Goal: Information Seeking & Learning: Learn about a topic

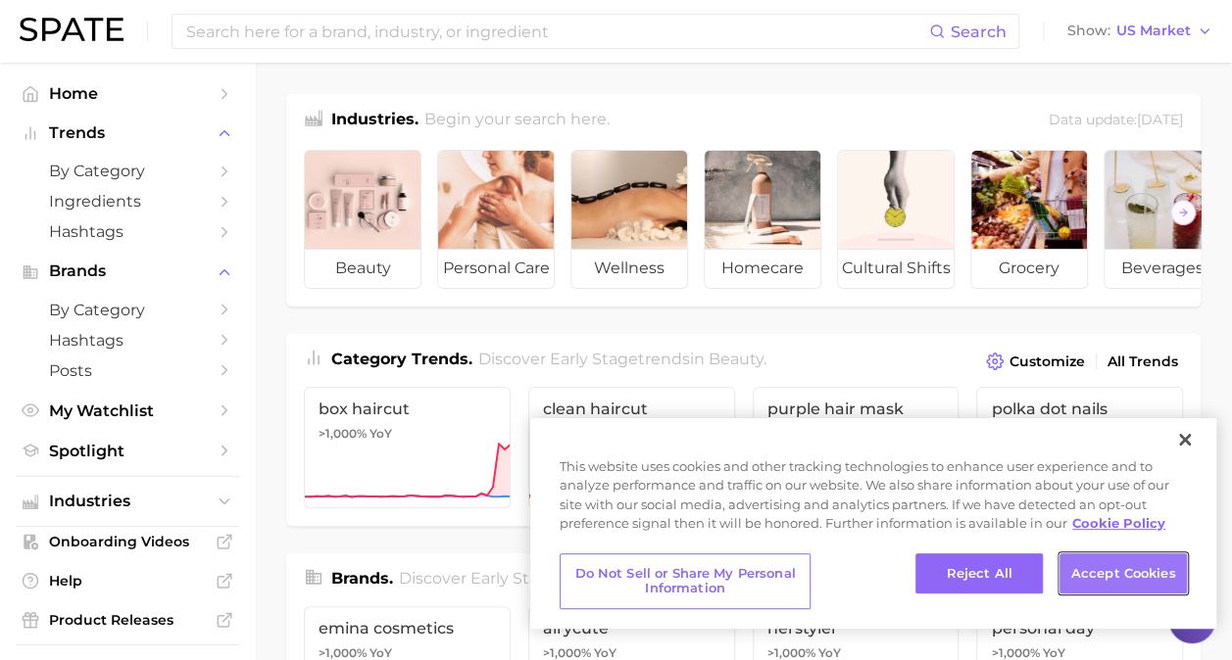
click at [1162, 574] on button "Accept Cookies" at bounding box center [1122, 574] width 127 height 41
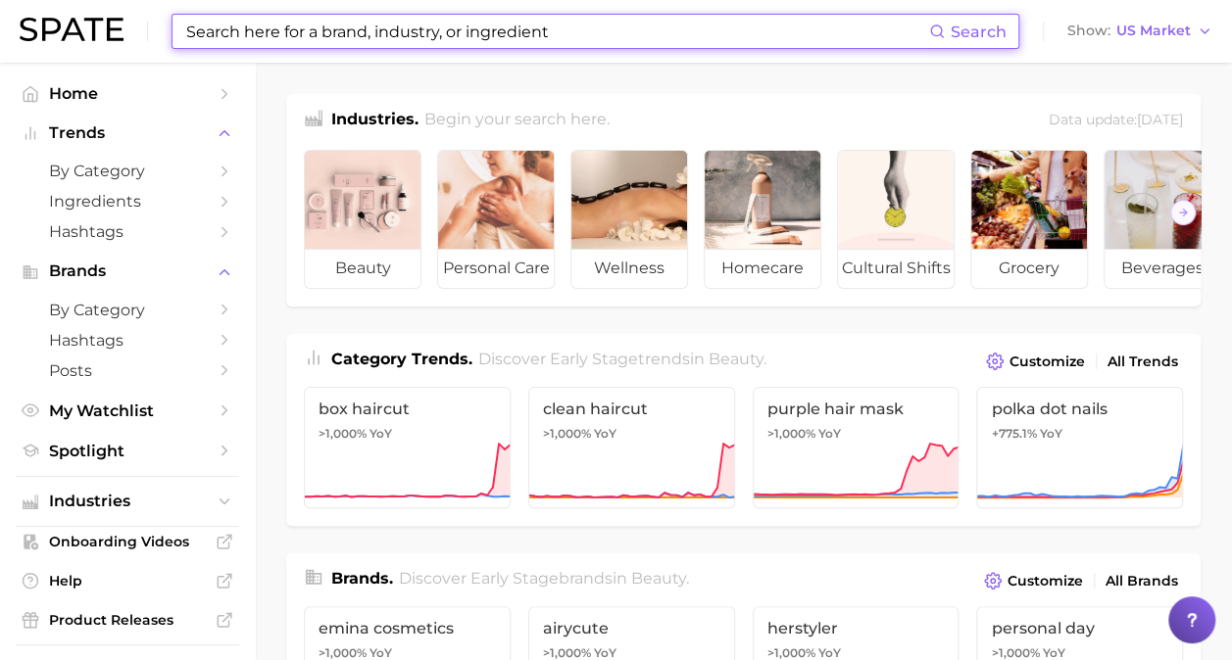
click at [326, 39] on input at bounding box center [556, 31] width 745 height 33
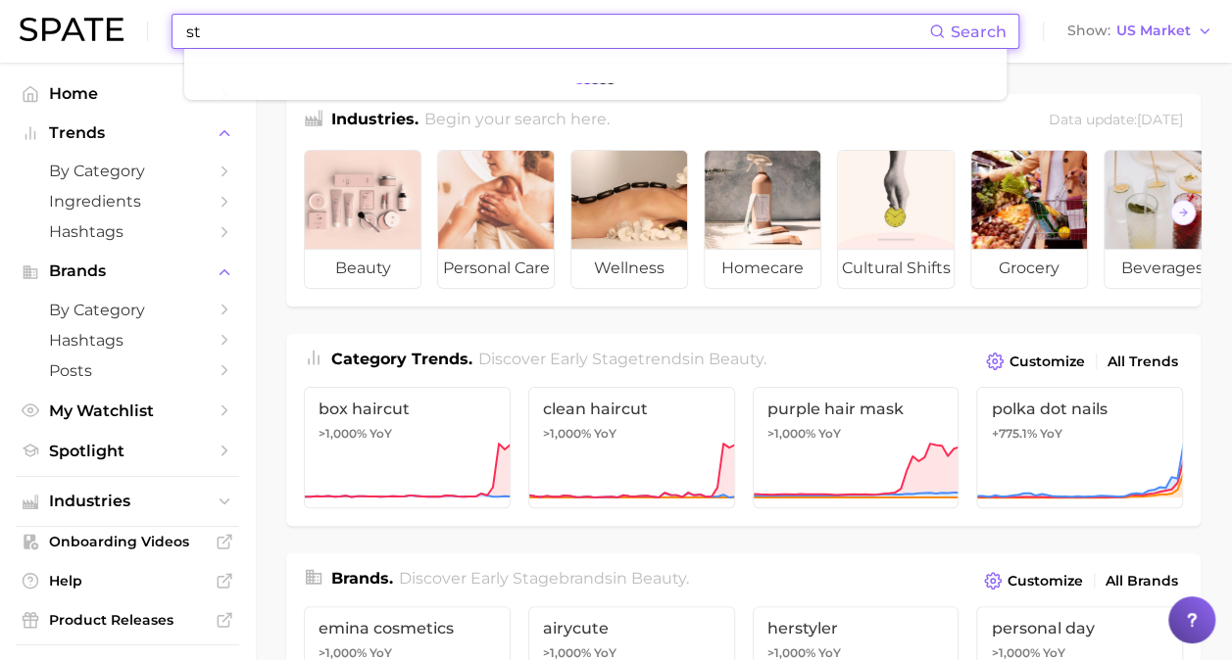
type input "s"
type input "q"
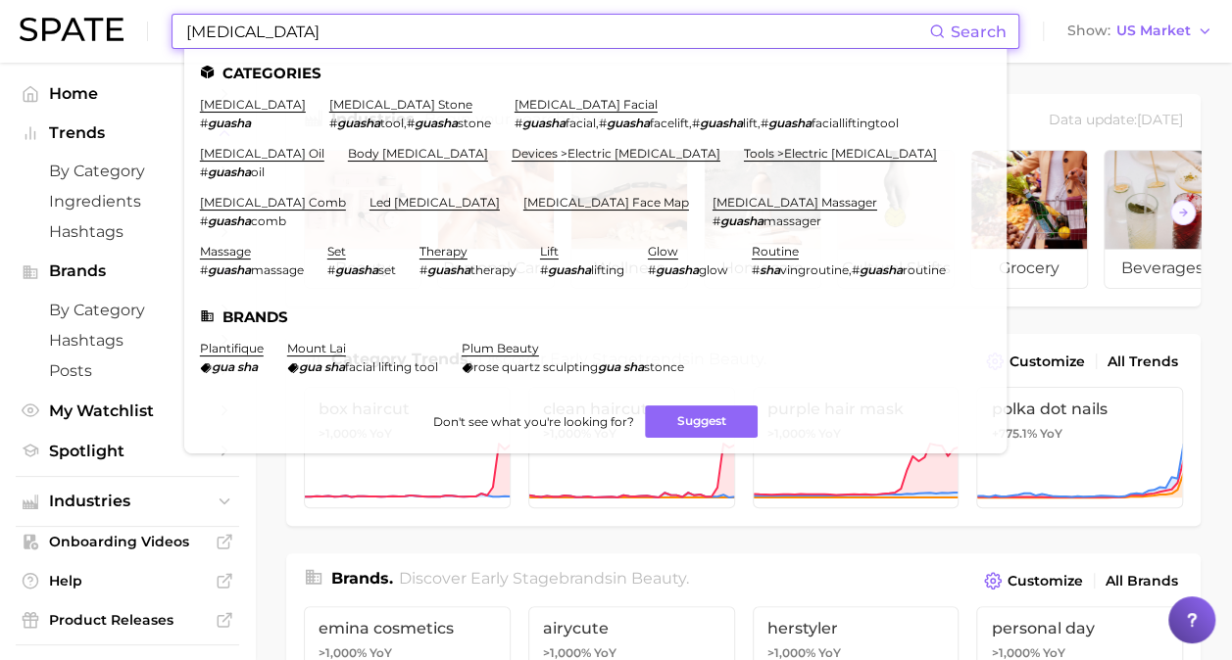
type input "[MEDICAL_DATA]"
click at [1014, 31] on div "[MEDICAL_DATA] Search Categories [MEDICAL_DATA] # guasha [MEDICAL_DATA] stone #…" at bounding box center [595, 31] width 848 height 35
click at [223, 110] on link "[MEDICAL_DATA]" at bounding box center [253, 104] width 106 height 15
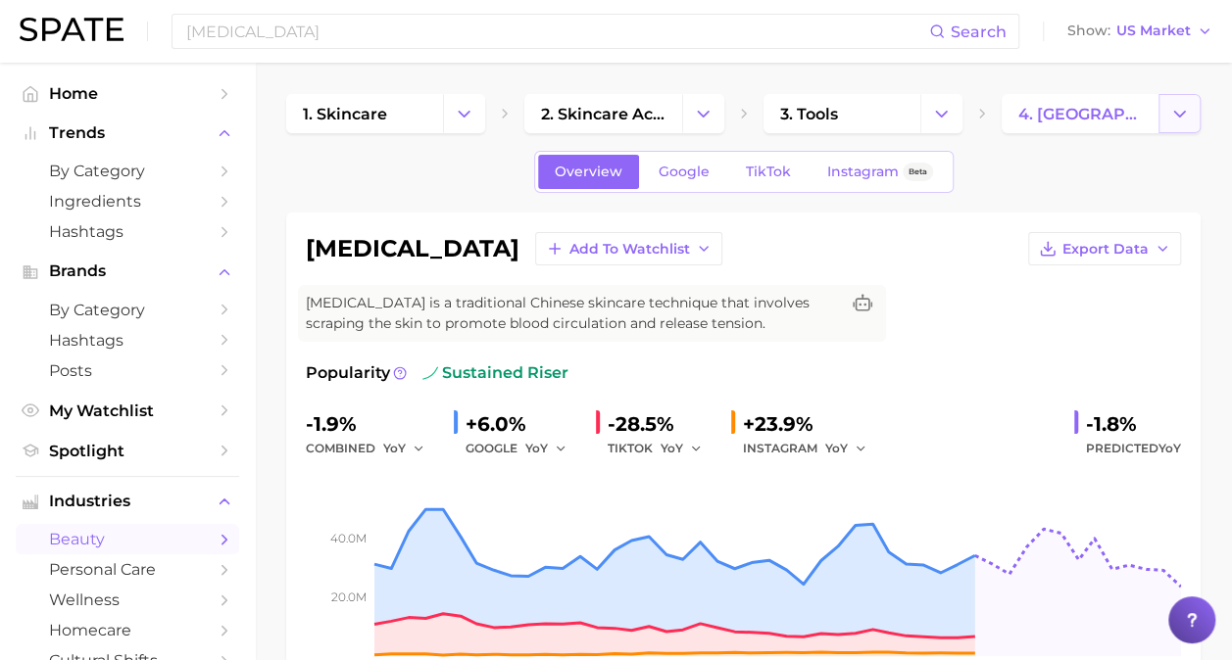
click at [1180, 112] on icon "Change Category" at bounding box center [1179, 114] width 21 height 21
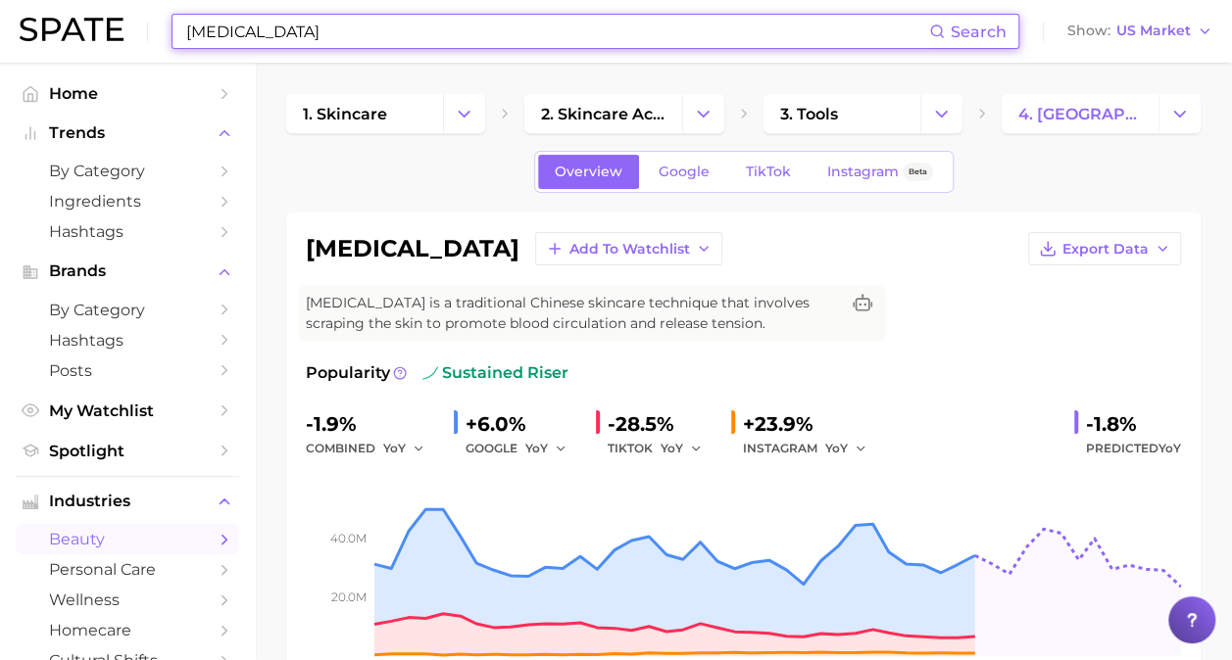
click at [423, 30] on input "[MEDICAL_DATA]" at bounding box center [556, 31] width 745 height 33
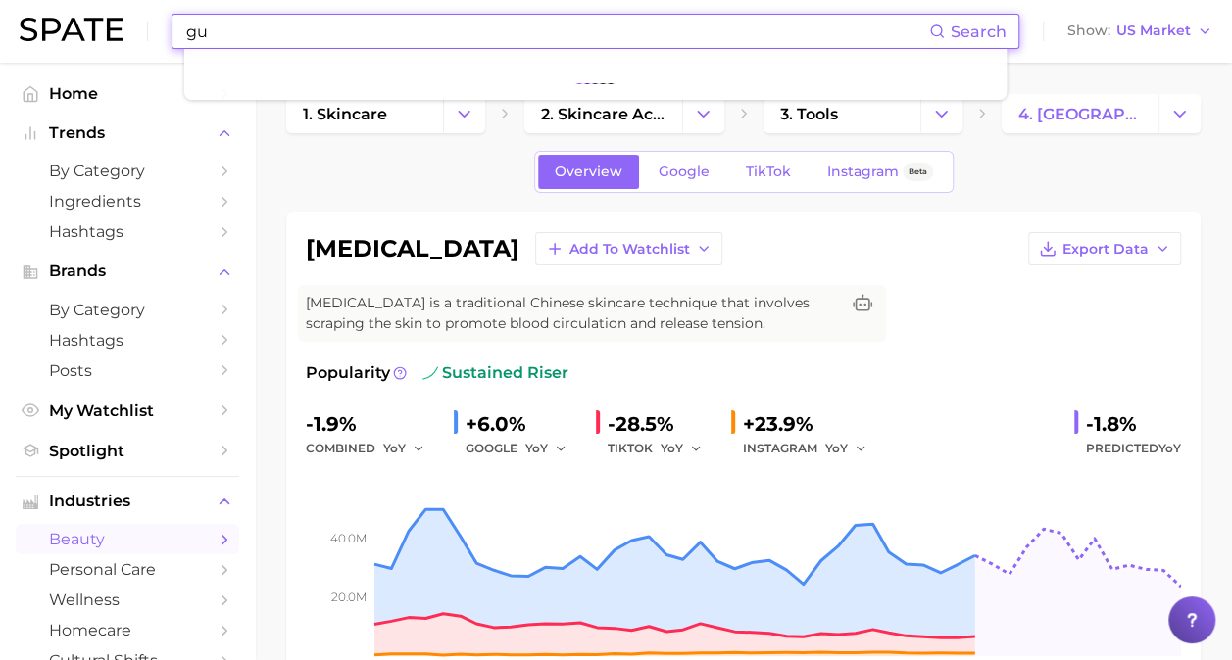
type input "g"
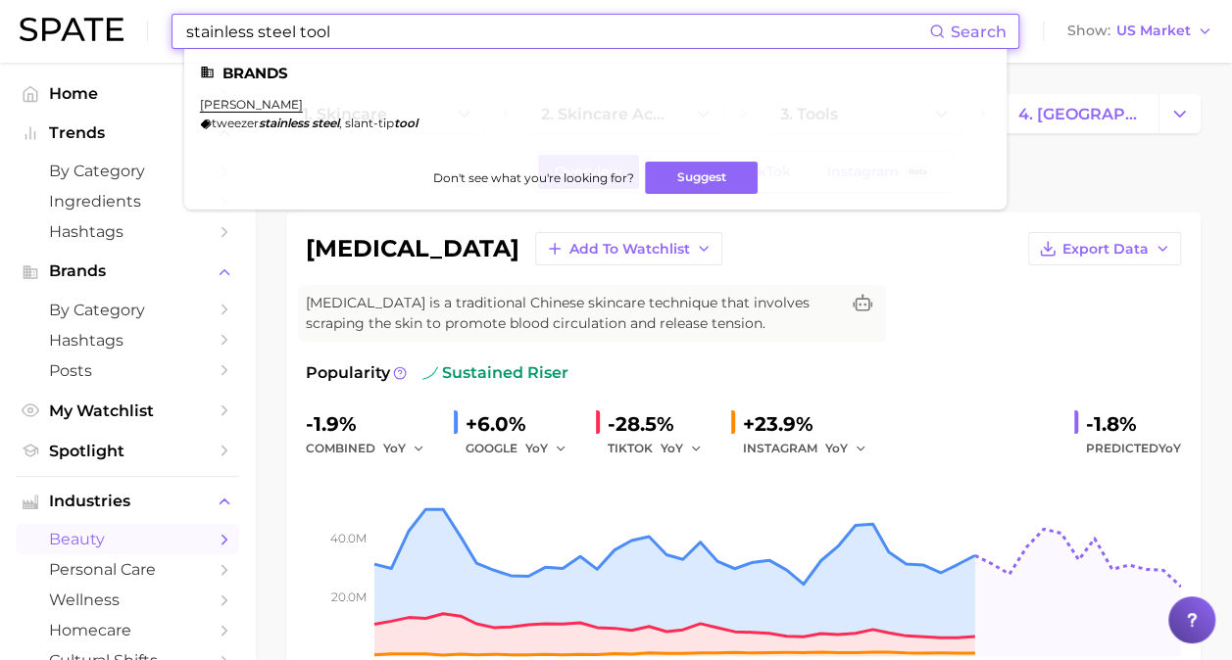
type input "stainless steel tool"
click at [411, 108] on li "[PERSON_NAME] tweezer stainless steel , slant-tip tool" at bounding box center [309, 113] width 218 height 33
click at [971, 47] on span "Search" at bounding box center [967, 31] width 77 height 33
click at [970, 28] on span "Search" at bounding box center [978, 32] width 56 height 19
click at [284, 125] on em "stainless" at bounding box center [284, 123] width 50 height 15
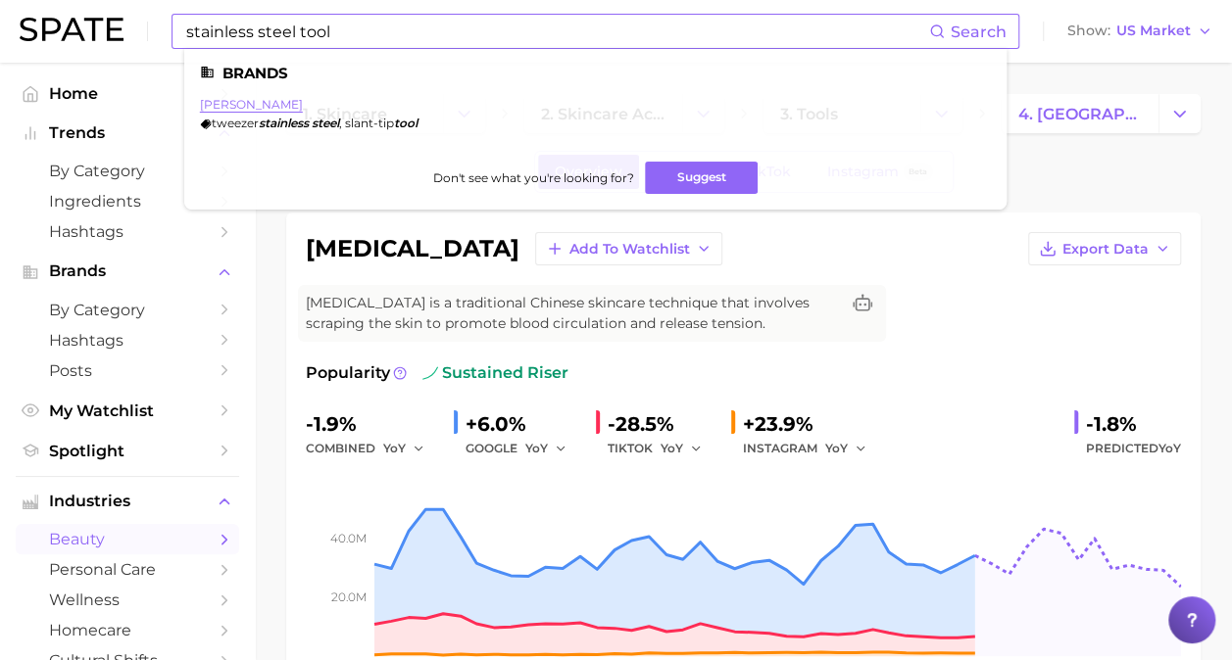
click at [253, 106] on link "[PERSON_NAME]" at bounding box center [251, 104] width 103 height 15
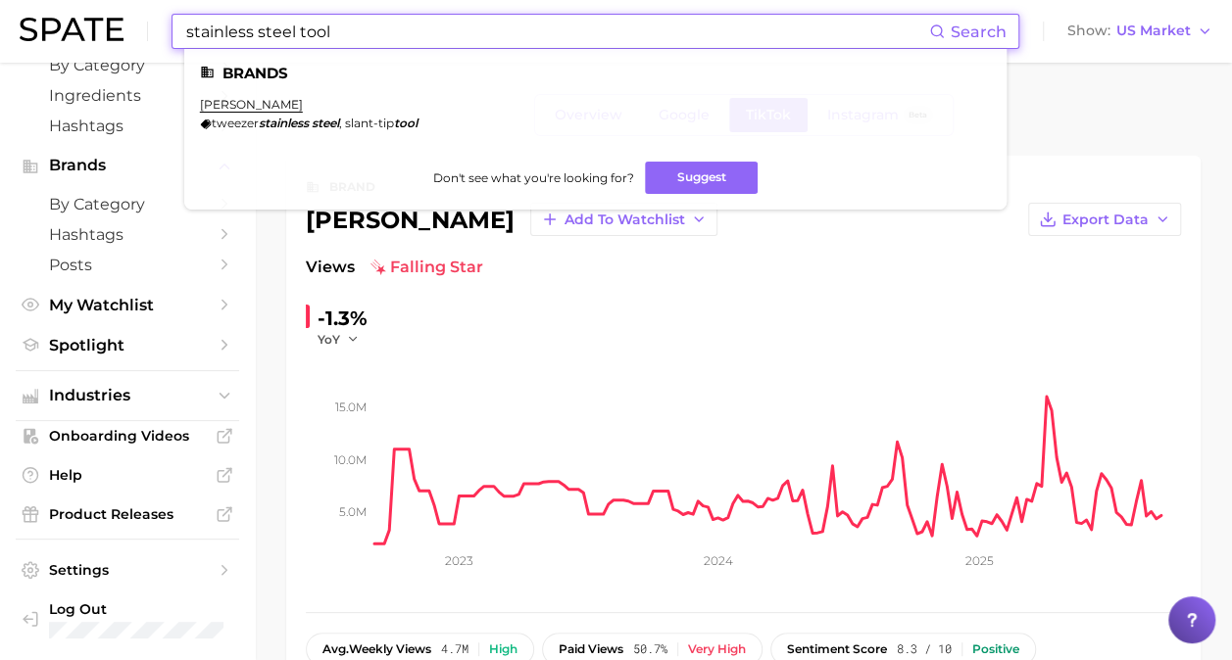
click at [333, 33] on input "stainless steel tool" at bounding box center [556, 31] width 745 height 33
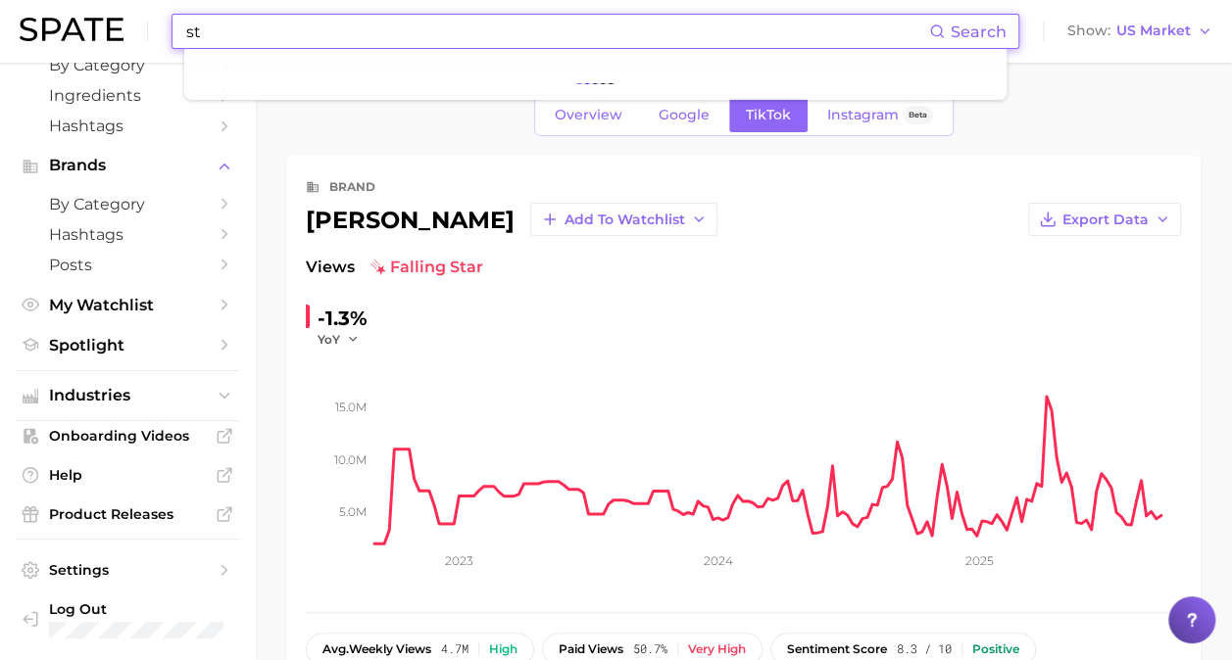
type input "s"
type input "m"
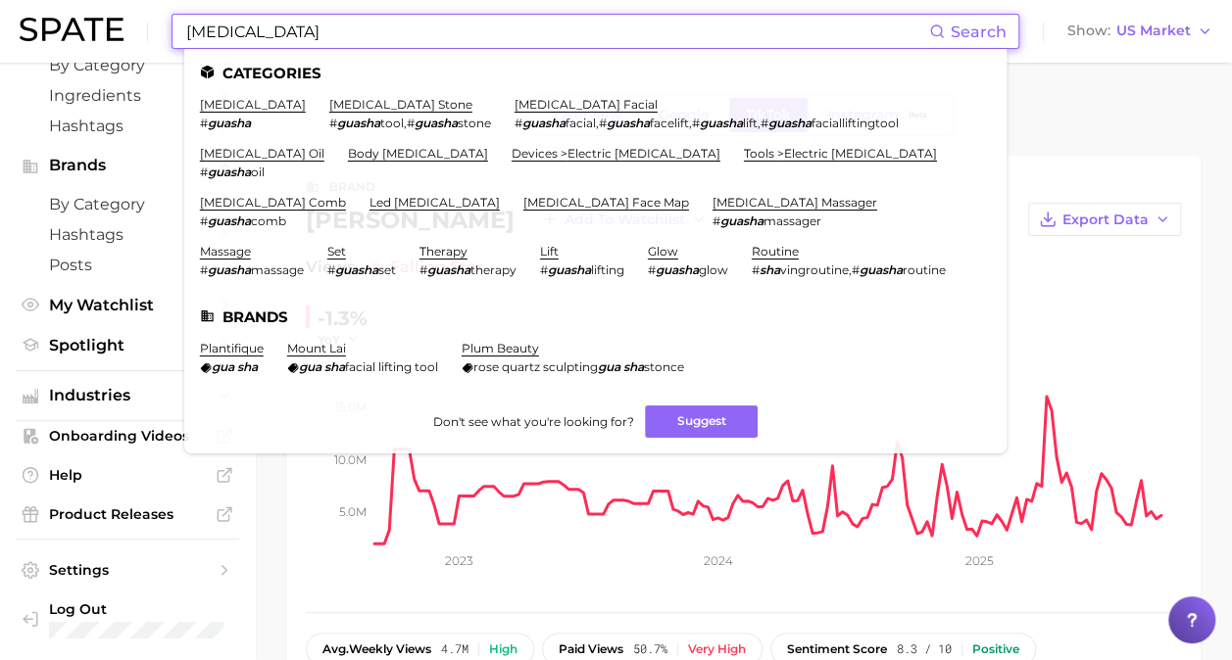
type input "[MEDICAL_DATA]"
click at [329, 103] on link "[MEDICAL_DATA] stone" at bounding box center [400, 104] width 143 height 15
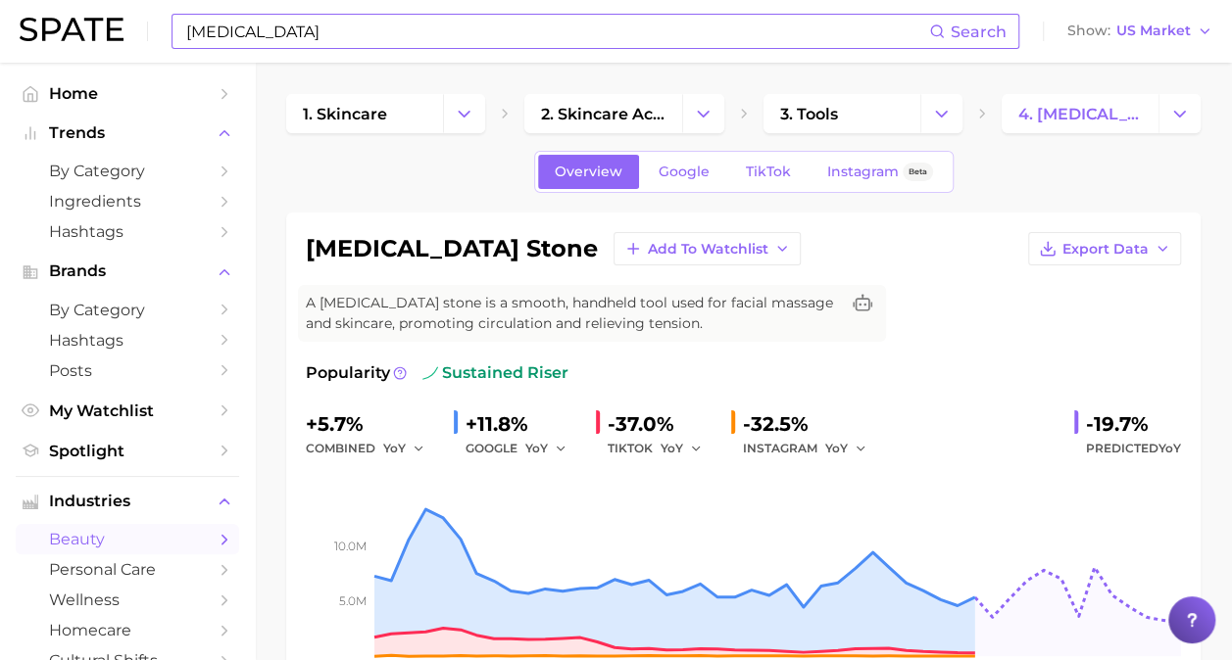
click at [260, 27] on input "[MEDICAL_DATA]" at bounding box center [556, 31] width 745 height 33
type input "g"
type input "c"
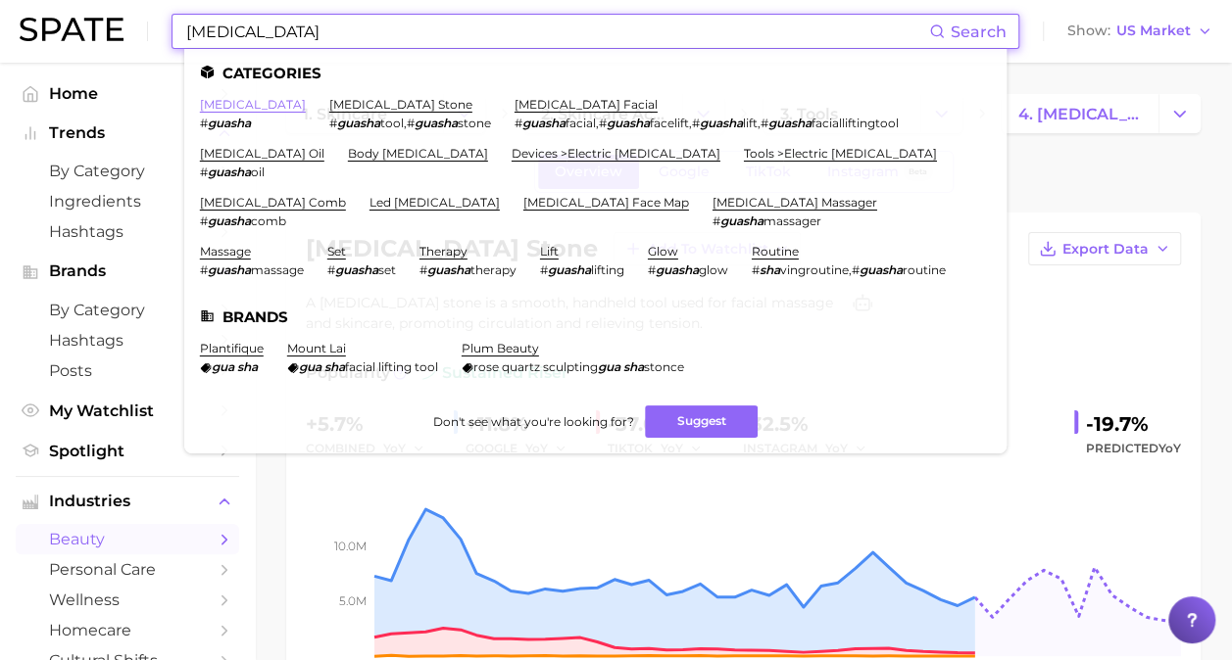
click at [232, 102] on link "[MEDICAL_DATA]" at bounding box center [253, 104] width 106 height 15
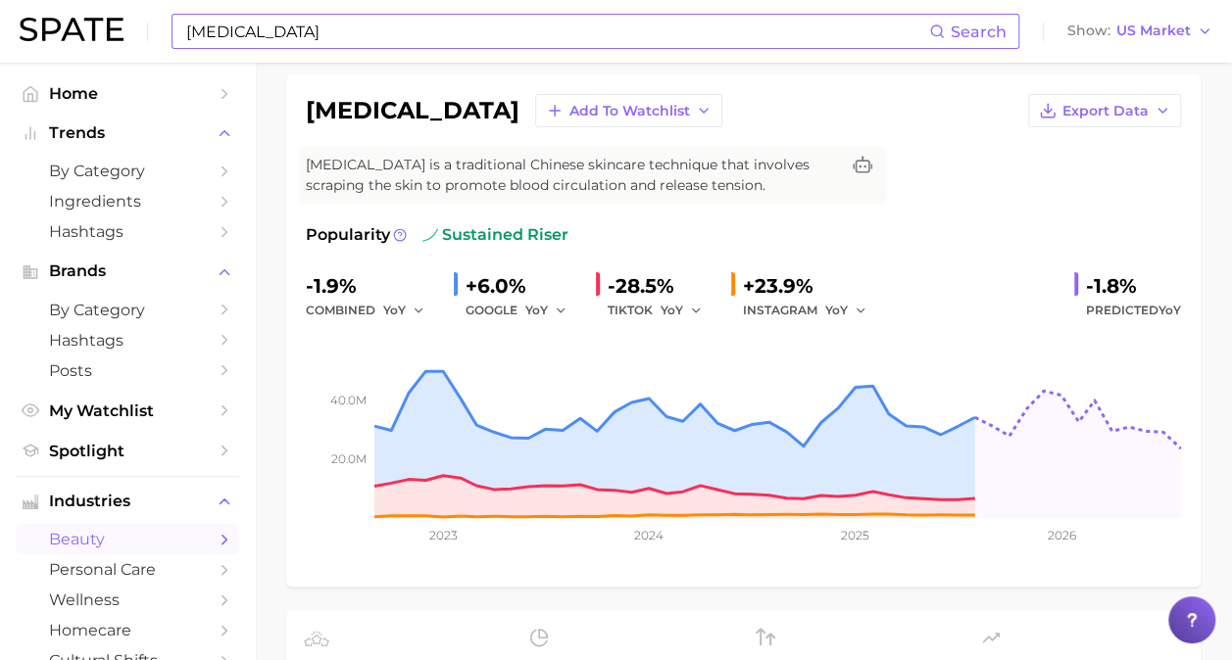
scroll to position [139, 0]
click at [395, 227] on icon at bounding box center [400, 234] width 14 height 14
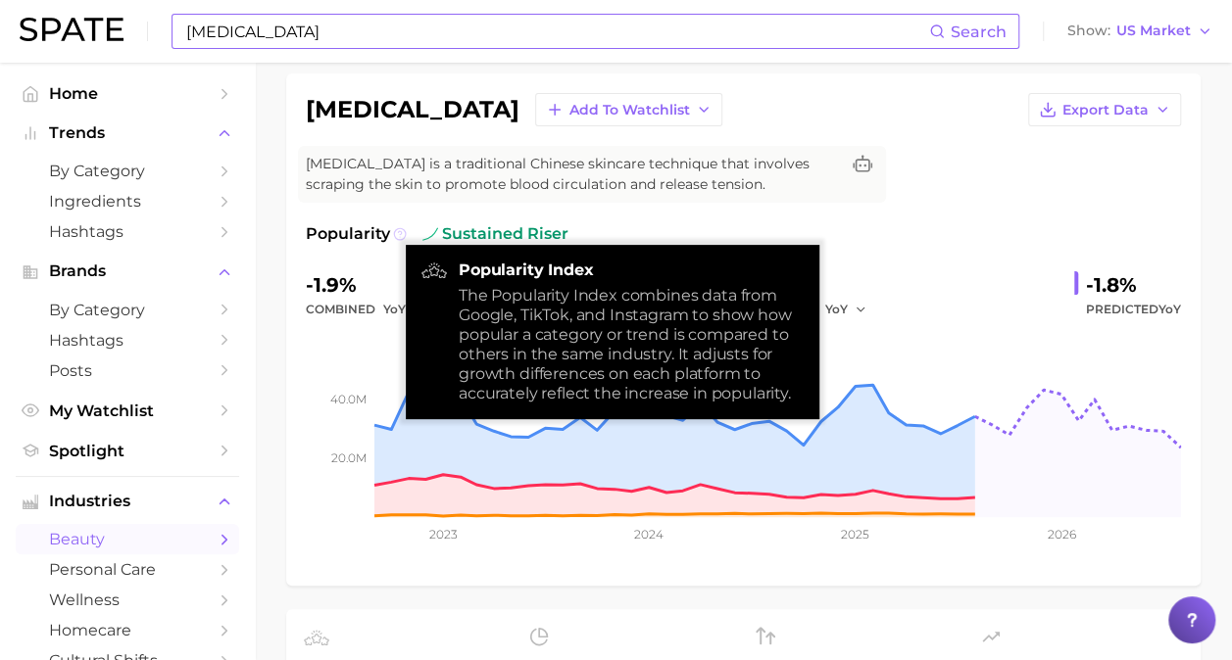
click at [395, 227] on icon at bounding box center [400, 234] width 14 height 14
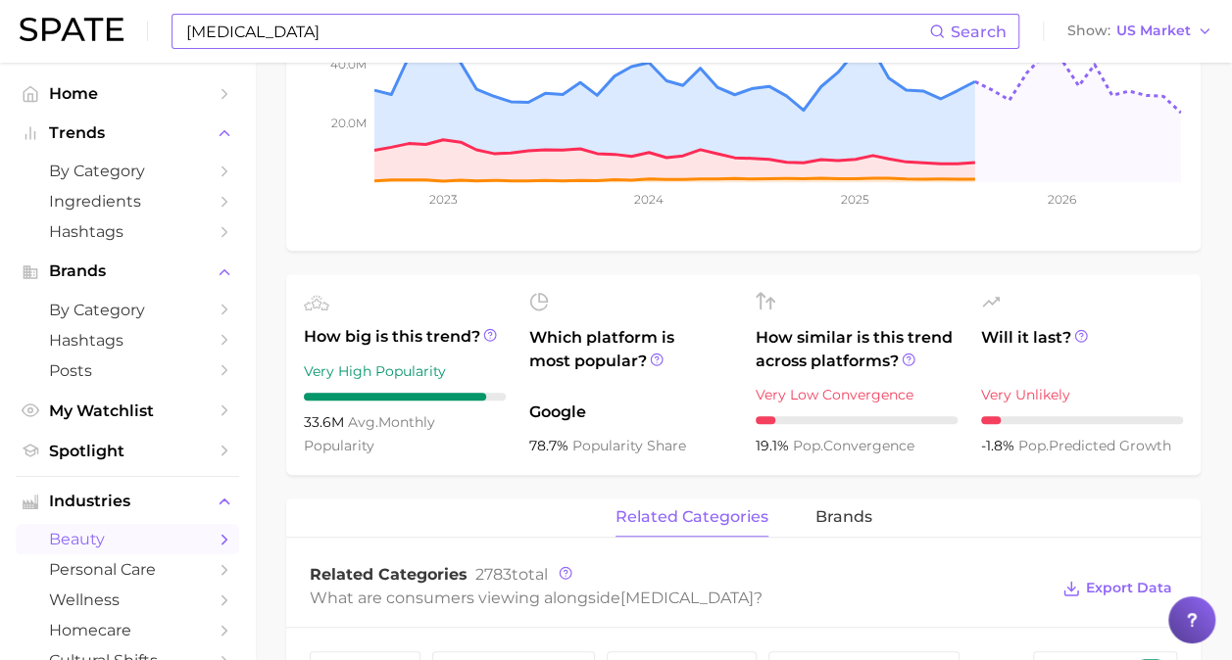
scroll to position [473, 0]
click at [486, 335] on icon at bounding box center [490, 336] width 14 height 14
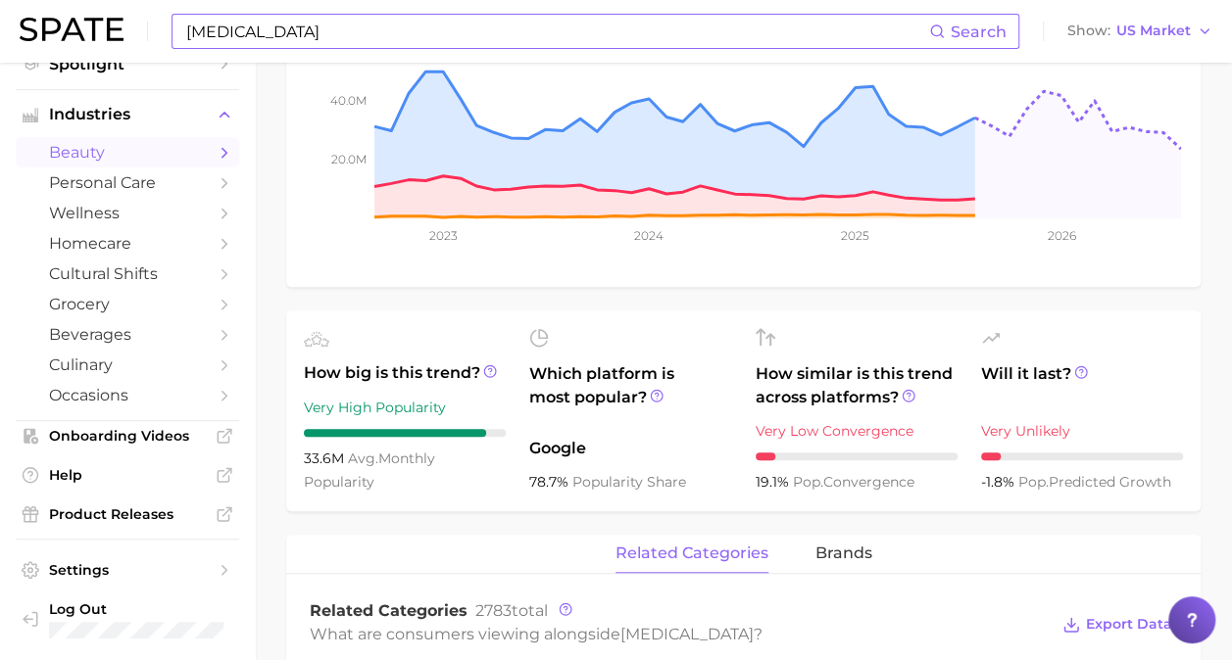
scroll to position [390, 0]
click at [87, 472] on span "Help" at bounding box center [127, 475] width 157 height 18
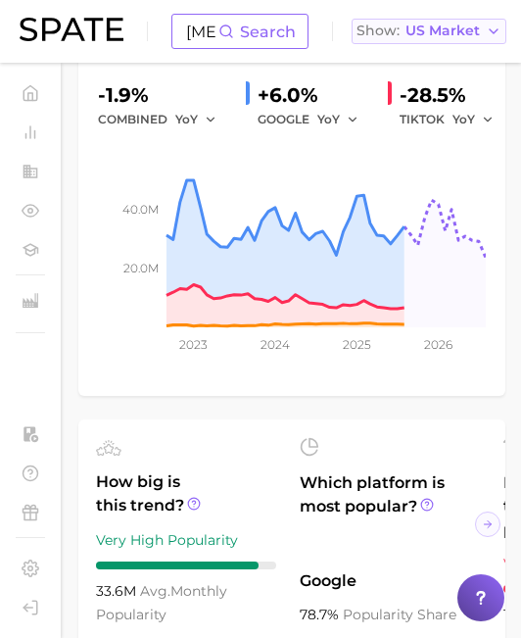
scroll to position [0, 0]
click at [270, 32] on span "Search" at bounding box center [268, 32] width 56 height 19
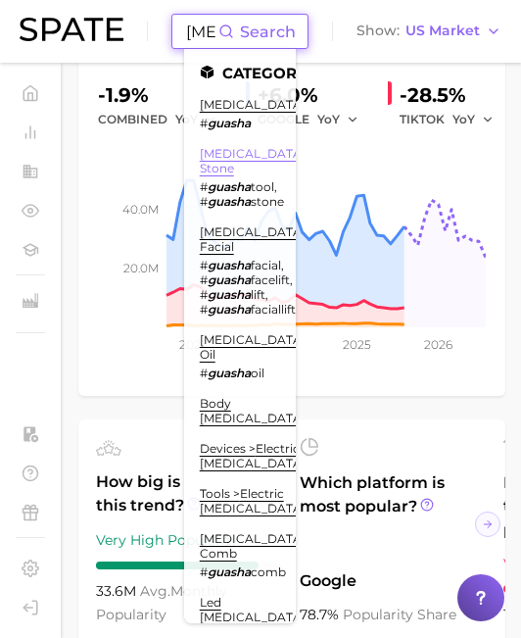
click at [221, 161] on link "[MEDICAL_DATA] stone" at bounding box center [253, 160] width 106 height 29
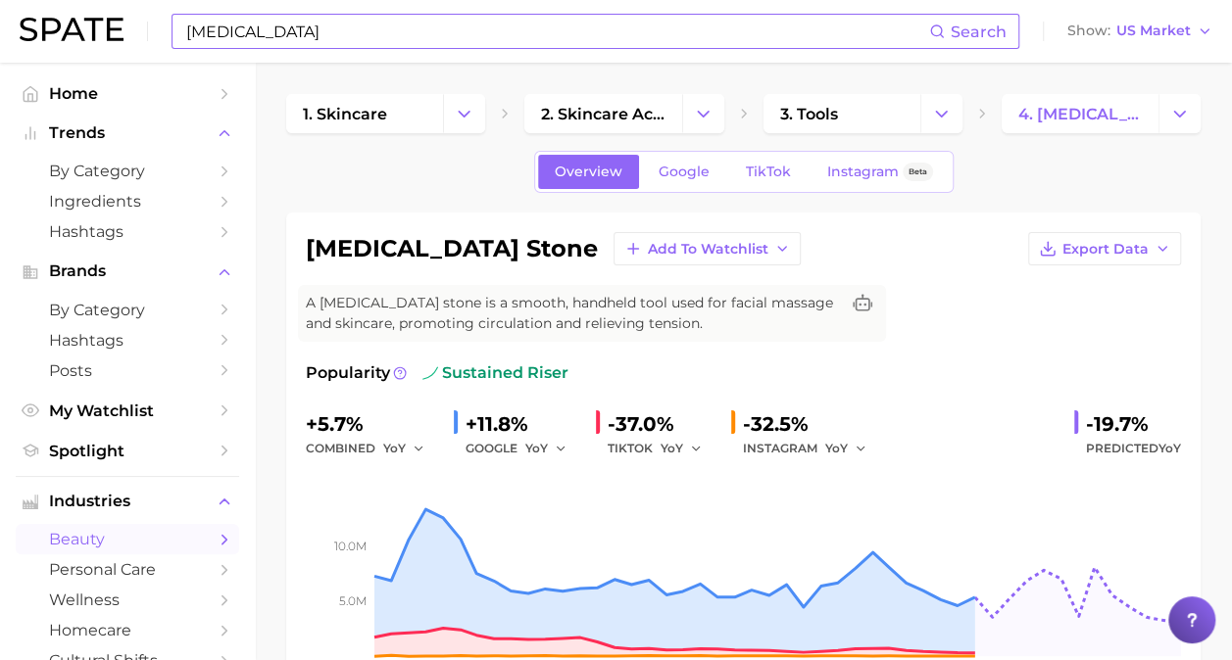
click at [479, 184] on div "Overview Google TikTok Instagram Beta" at bounding box center [743, 172] width 914 height 42
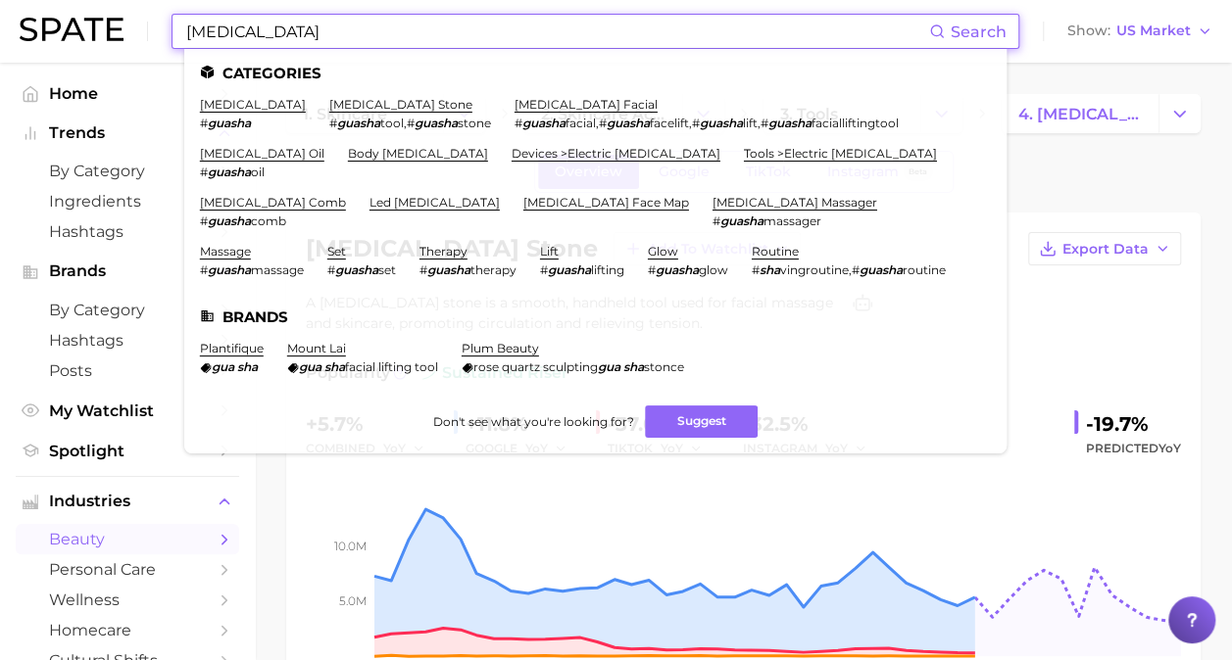
click at [462, 18] on input "[MEDICAL_DATA]" at bounding box center [556, 31] width 745 height 33
click at [514, 103] on link "[MEDICAL_DATA] facial" at bounding box center [585, 104] width 143 height 15
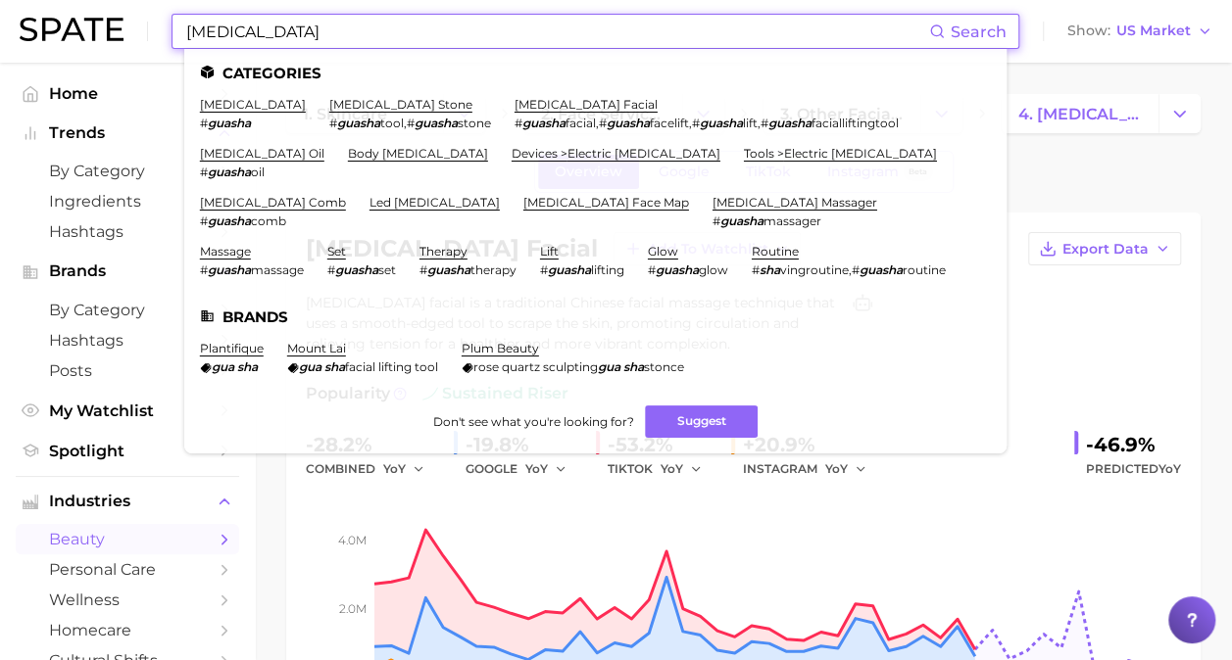
click at [348, 28] on input "[MEDICAL_DATA]" at bounding box center [556, 31] width 745 height 33
click at [329, 106] on link "[MEDICAL_DATA] stone" at bounding box center [400, 104] width 143 height 15
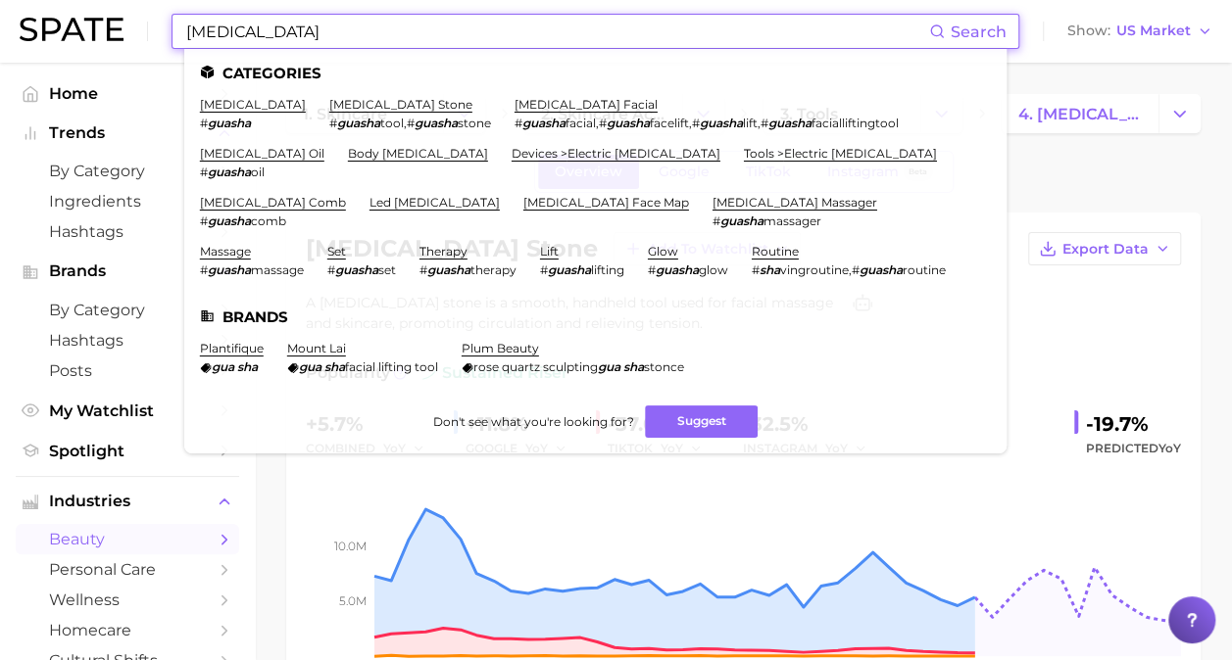
drag, startPoint x: 327, startPoint y: 19, endPoint x: 94, endPoint y: 10, distance: 233.4
click at [94, 10] on div "[MEDICAL_DATA] Search Categories [MEDICAL_DATA] # guasha [MEDICAL_DATA] stone #…" at bounding box center [616, 31] width 1192 height 63
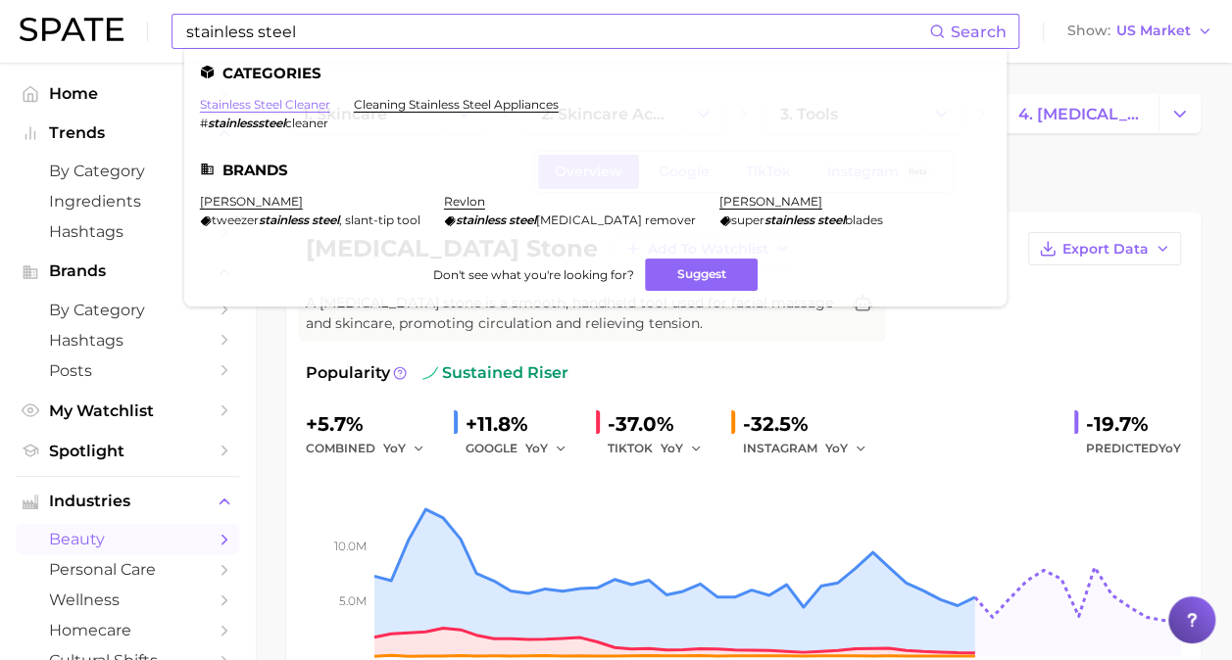
click at [245, 103] on link "stainless steel cleaner" at bounding box center [265, 104] width 130 height 15
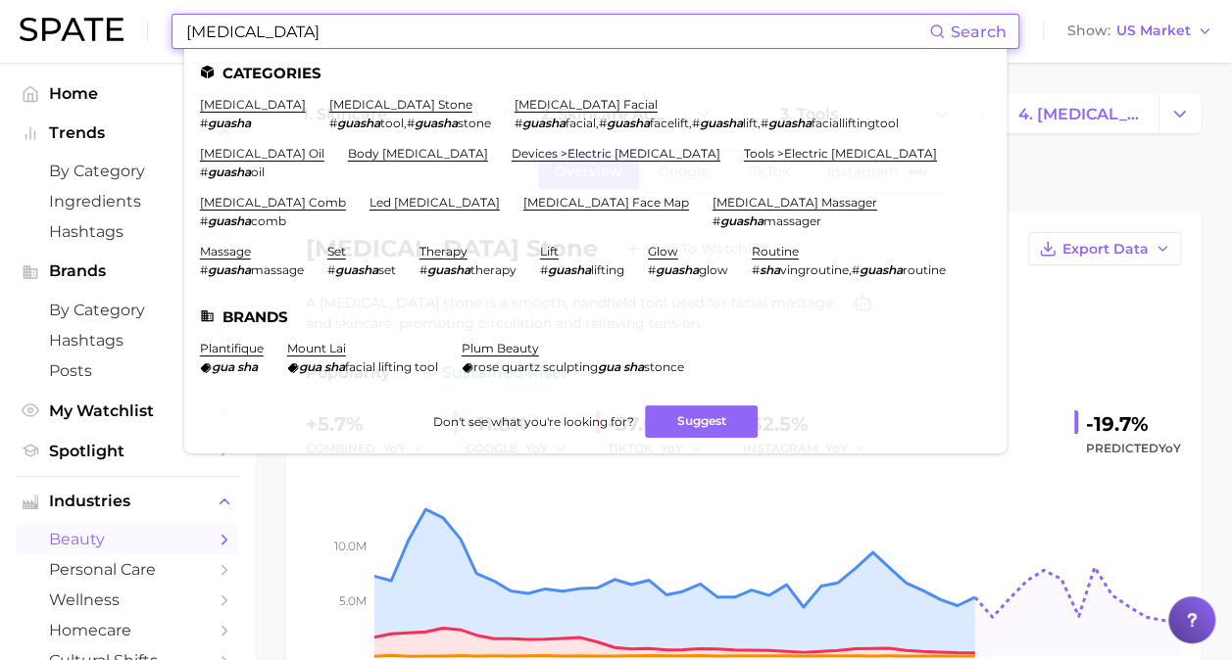
click at [322, 24] on input "[MEDICAL_DATA]" at bounding box center [556, 31] width 745 height 33
click at [329, 104] on link "[MEDICAL_DATA] stone" at bounding box center [400, 104] width 143 height 15
click at [267, 33] on input "[MEDICAL_DATA]" at bounding box center [556, 31] width 745 height 33
click at [712, 200] on link "[MEDICAL_DATA] massager" at bounding box center [794, 202] width 165 height 15
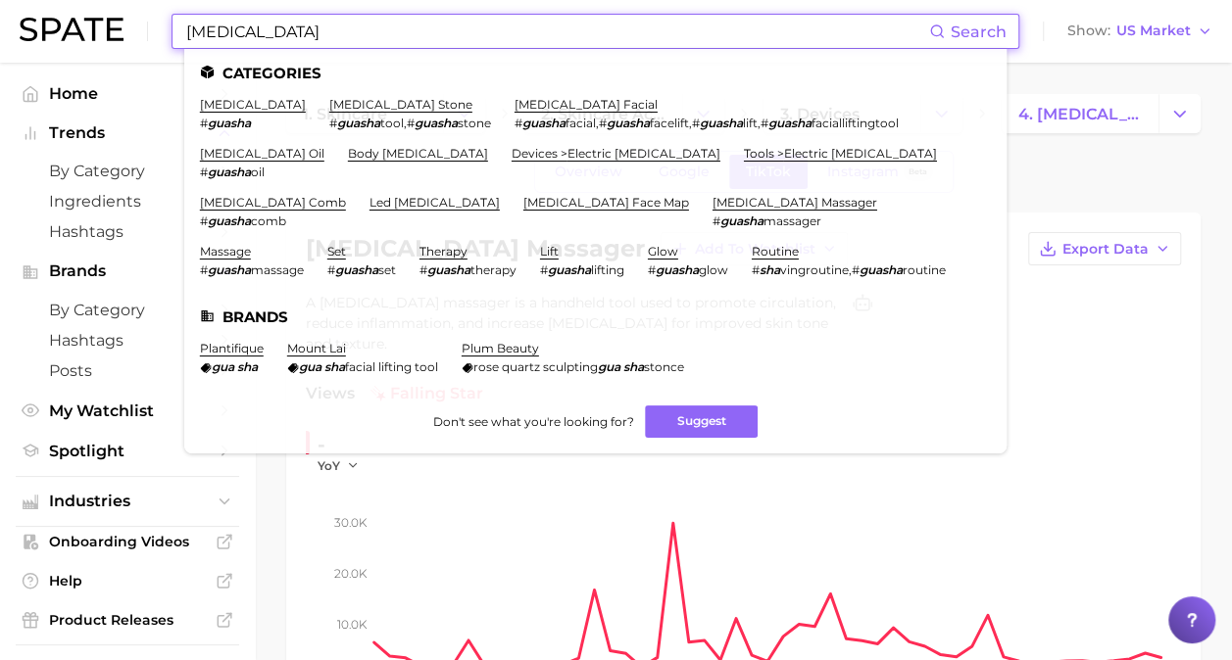
click at [315, 24] on input "[MEDICAL_DATA]" at bounding box center [556, 31] width 745 height 33
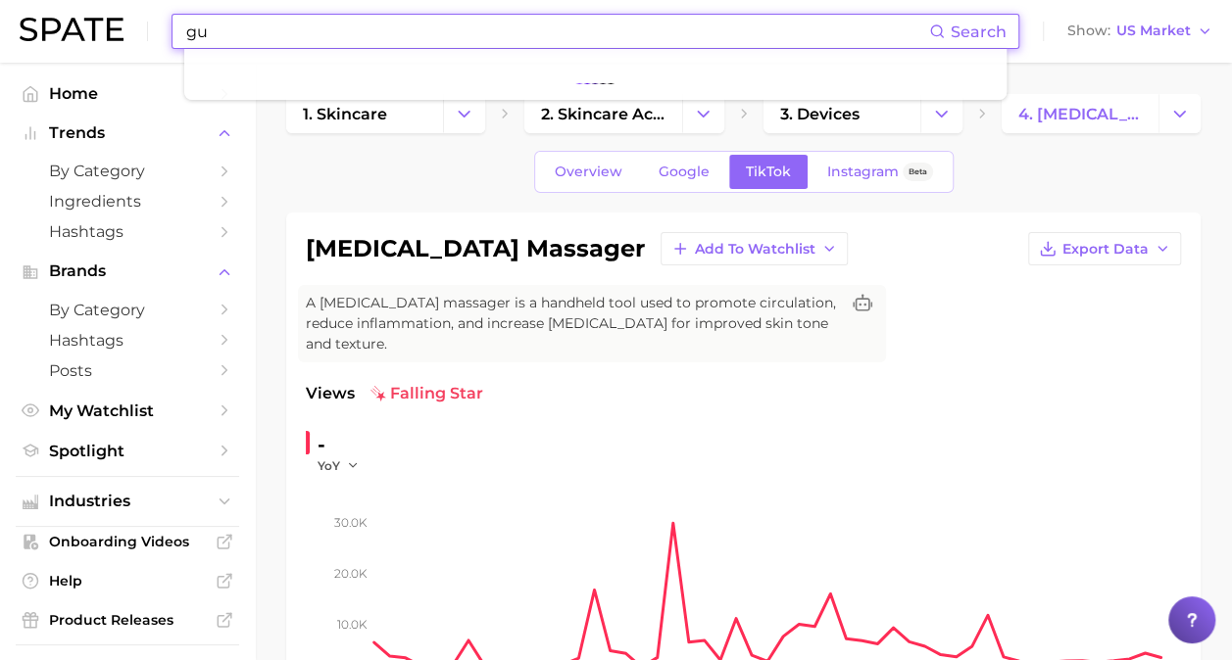
type input "g"
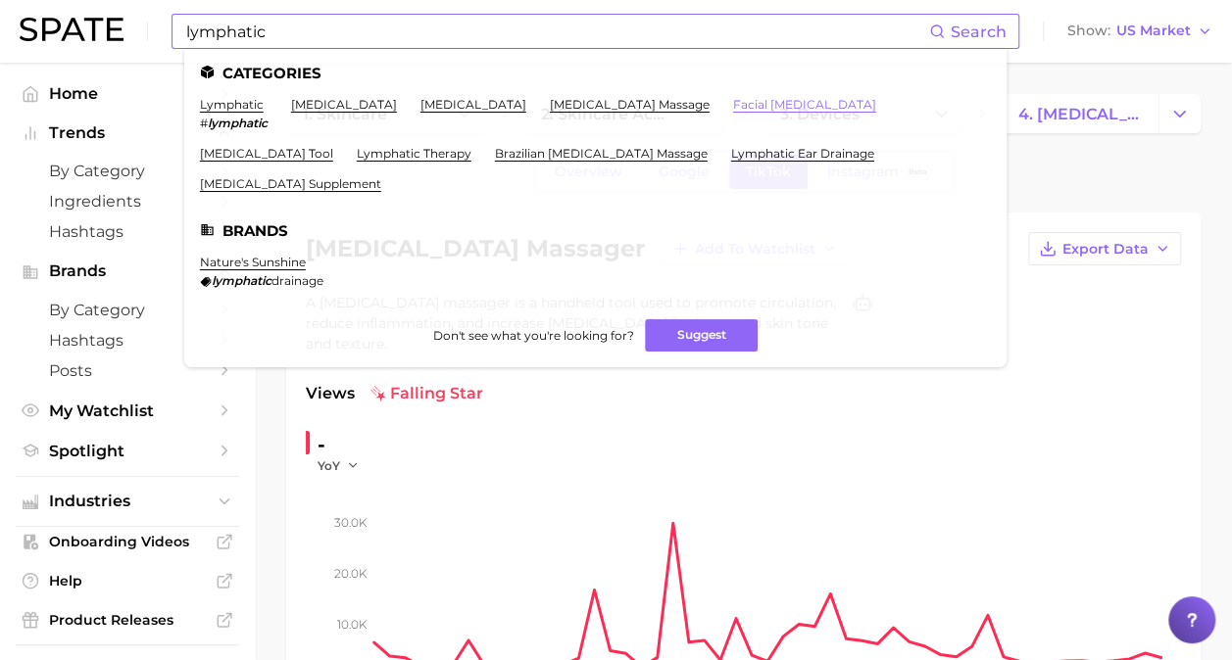
click at [794, 103] on link "facial [MEDICAL_DATA]" at bounding box center [804, 104] width 143 height 15
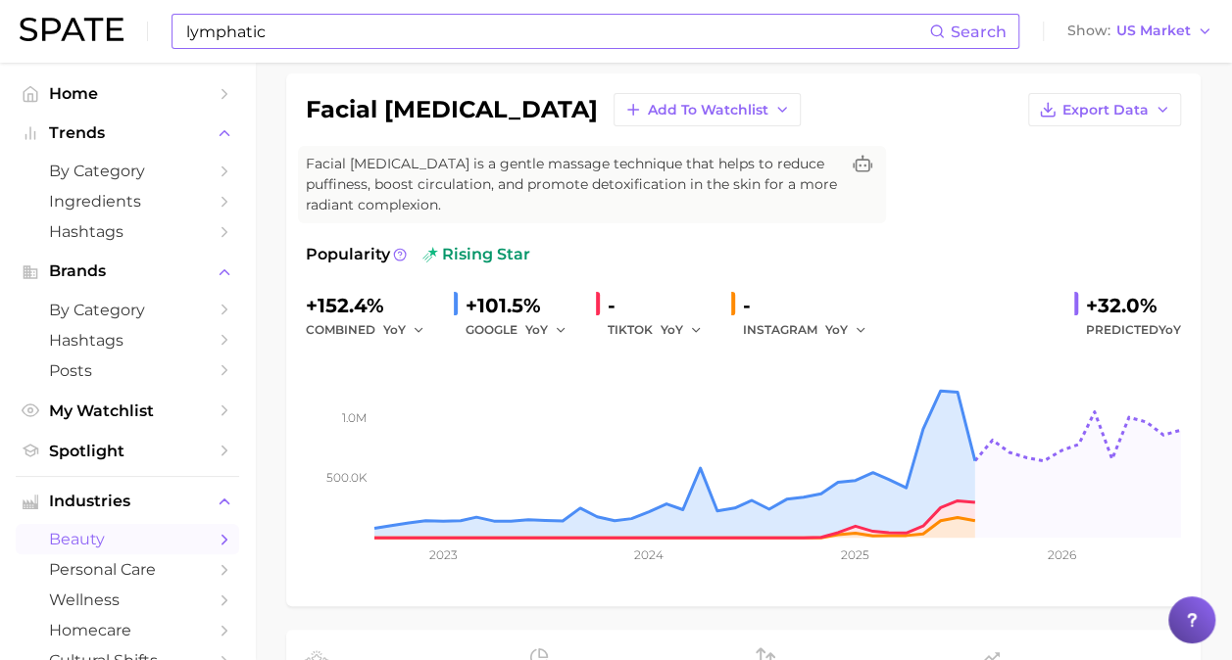
scroll to position [129, 0]
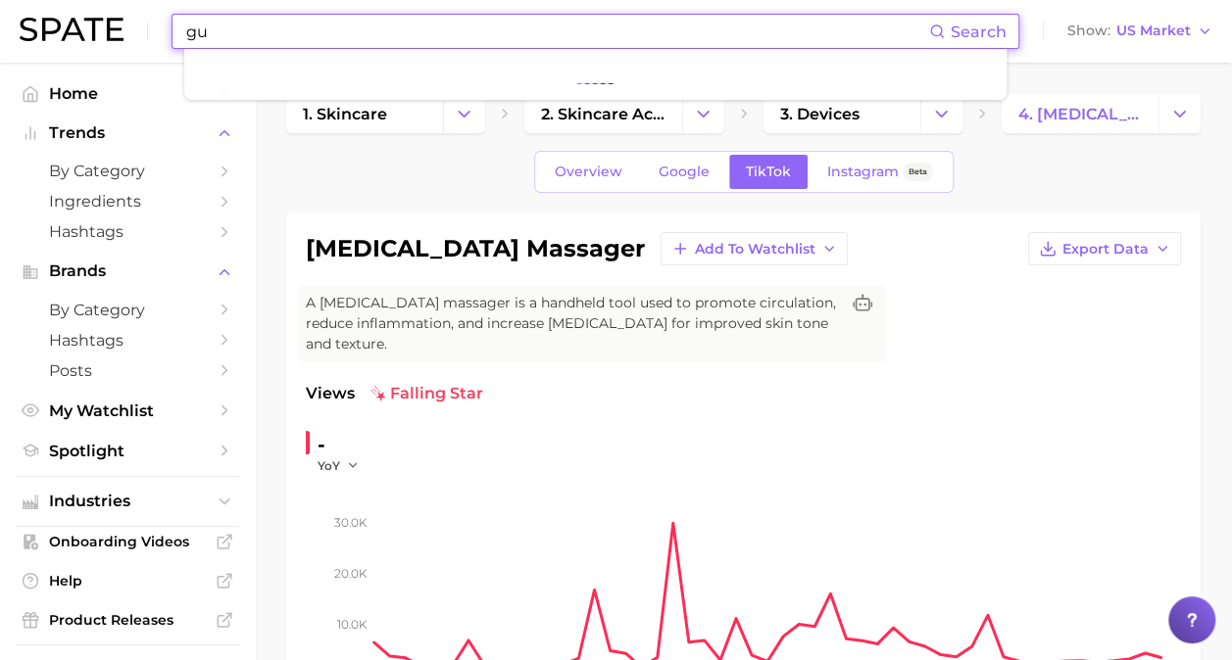
type input "g"
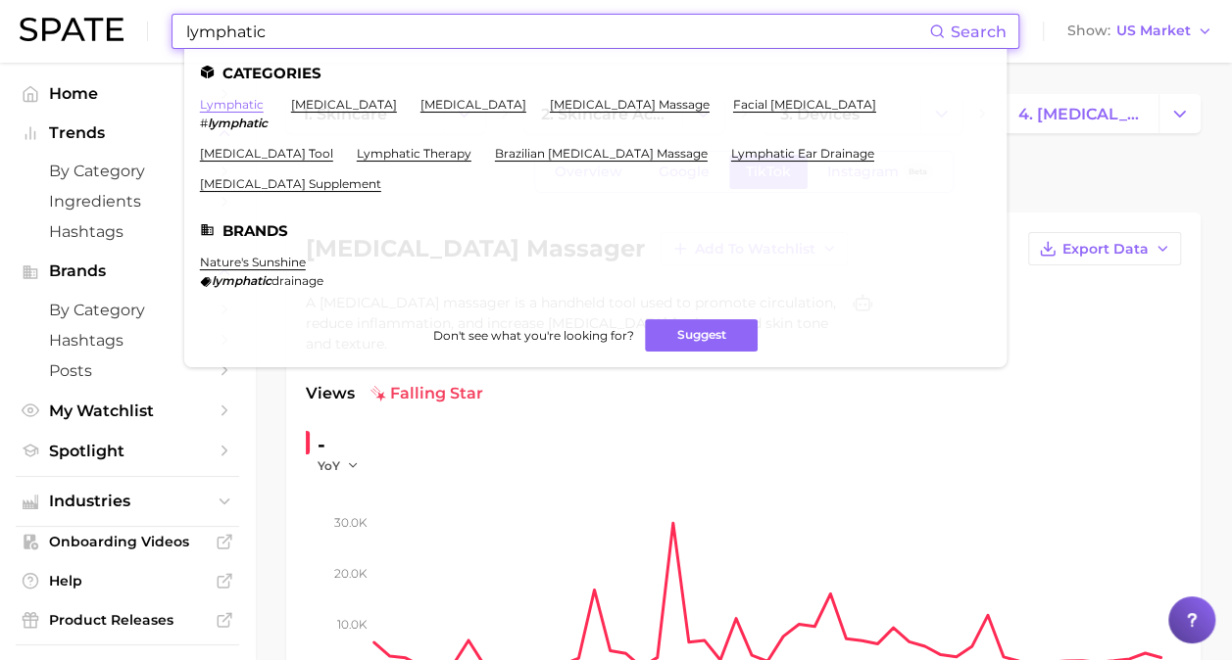
type input "lymphatic"
click at [236, 106] on link "lymphatic" at bounding box center [232, 104] width 64 height 15
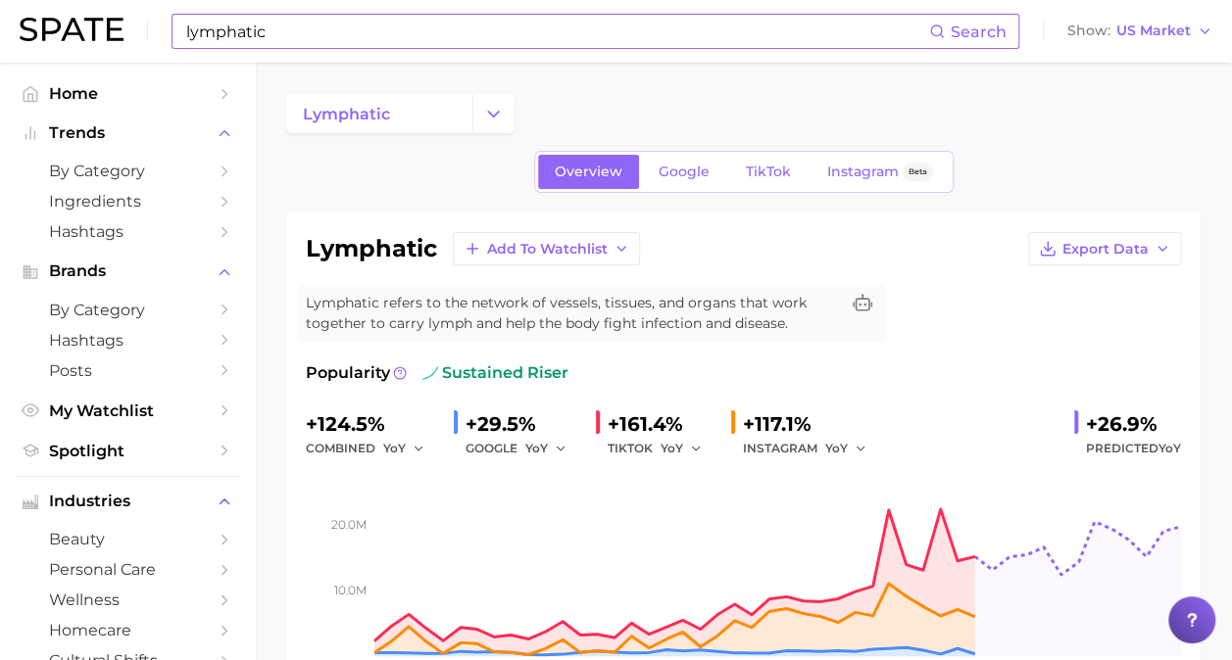
click at [354, 32] on input "lymphatic" at bounding box center [556, 31] width 745 height 33
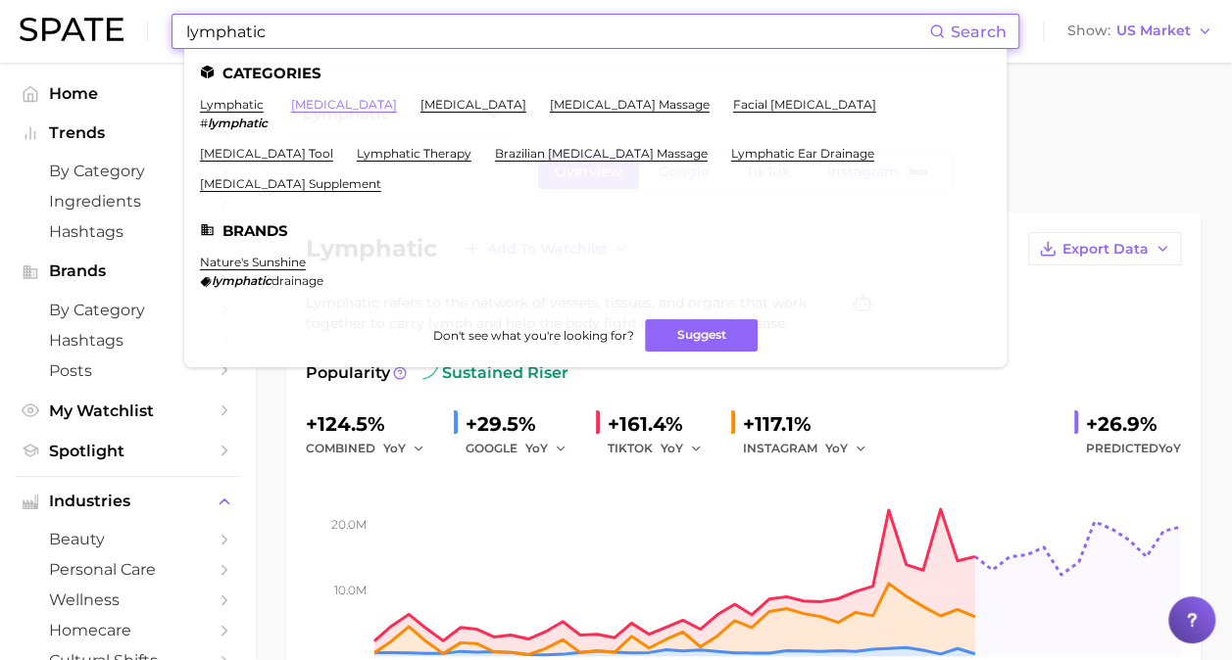
click at [342, 106] on link "[MEDICAL_DATA]" at bounding box center [344, 104] width 106 height 15
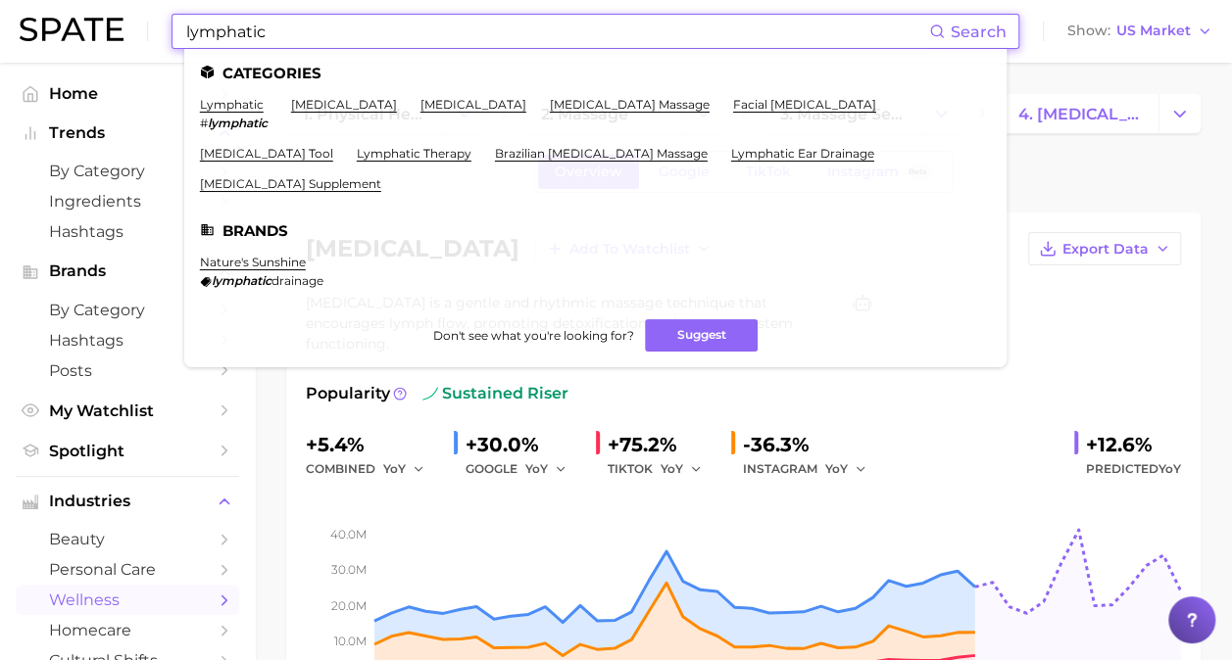
click at [364, 31] on input "lymphatic" at bounding box center [556, 31] width 745 height 33
click at [316, 156] on link "[MEDICAL_DATA] tool" at bounding box center [266, 153] width 133 height 15
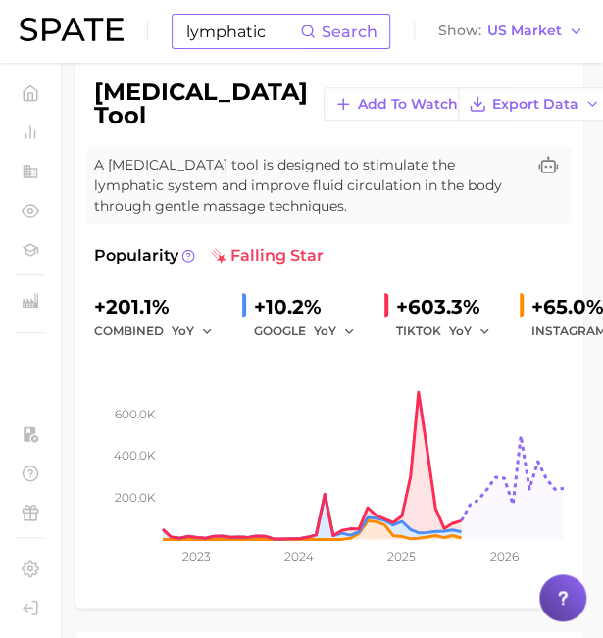
scroll to position [142, 4]
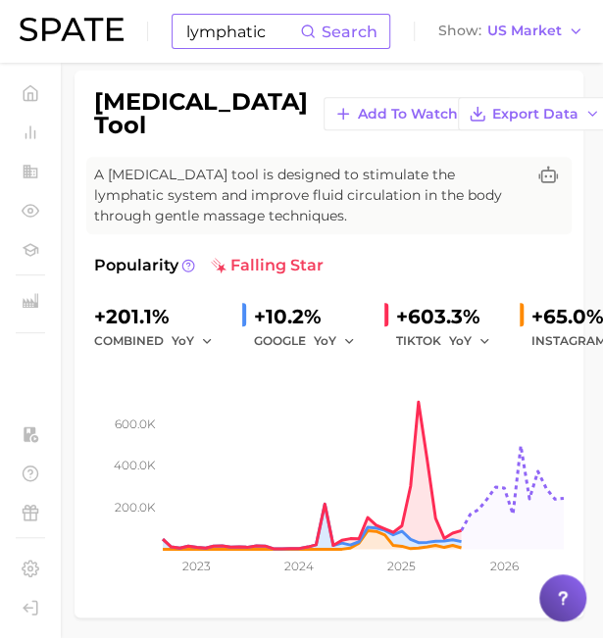
click at [380, 229] on div "A [MEDICAL_DATA] tool is designed to stimulate the lymphatic system and improve…" at bounding box center [328, 195] width 485 height 77
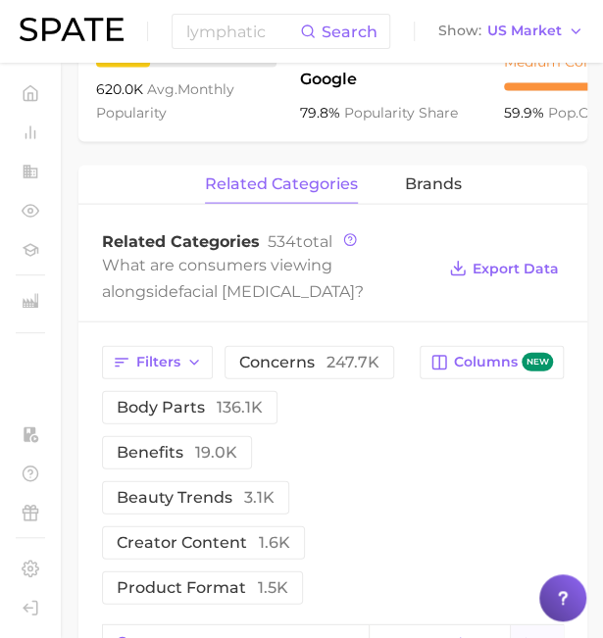
scroll to position [868, 0]
